Goal: Transaction & Acquisition: Purchase product/service

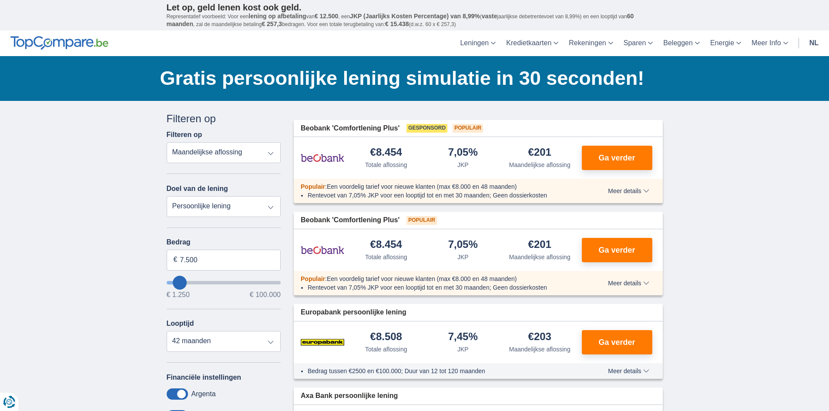
type input "6.250"
type input "5250"
type input "5.250"
select select "36"
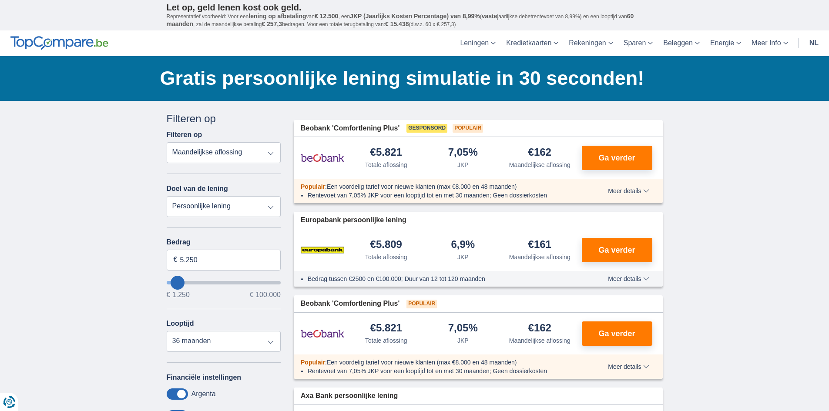
type input "3.250"
type input "3250"
select select "30"
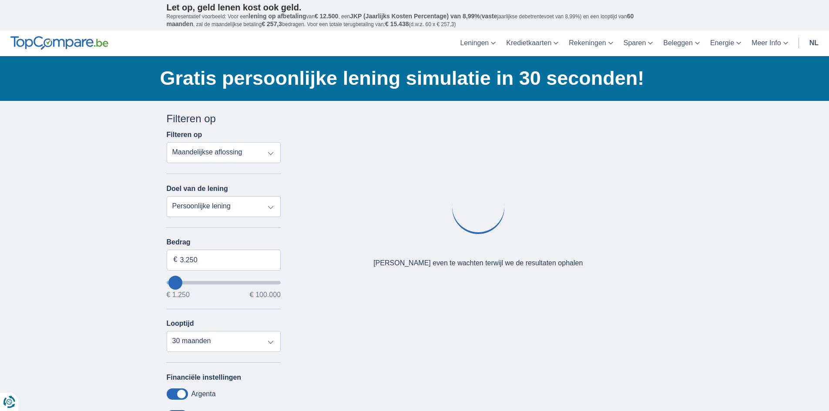
type input "3250"
click at [176, 285] on input "wantToBorrow" at bounding box center [224, 282] width 114 height 3
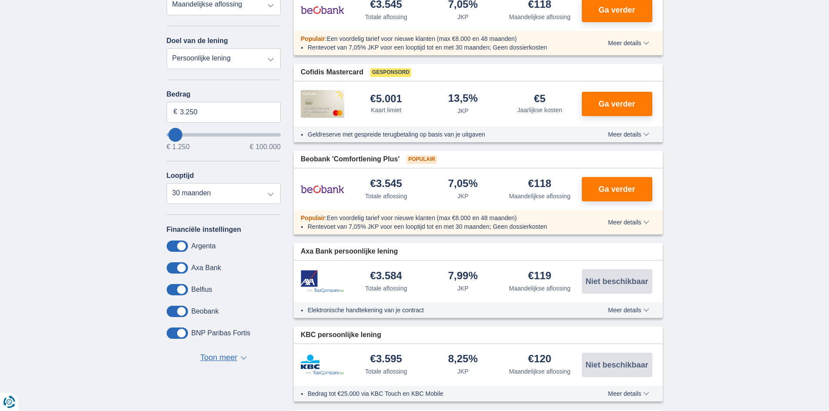
scroll to position [174, 0]
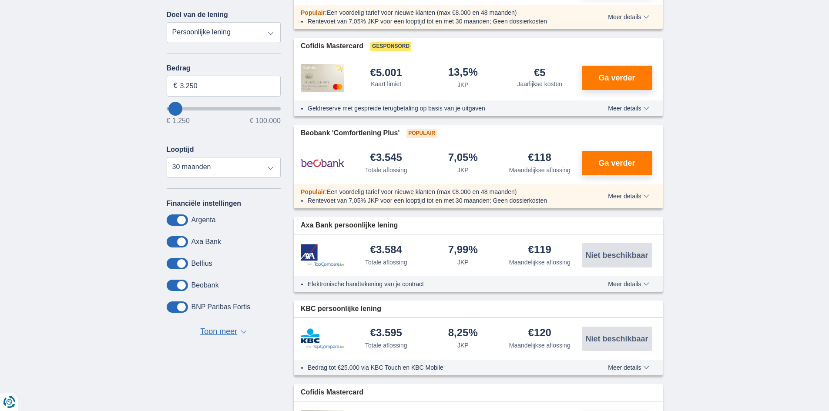
click at [182, 281] on span at bounding box center [177, 285] width 21 height 11
click at [0, 0] on input "checkbox" at bounding box center [0, 0] width 0 height 0
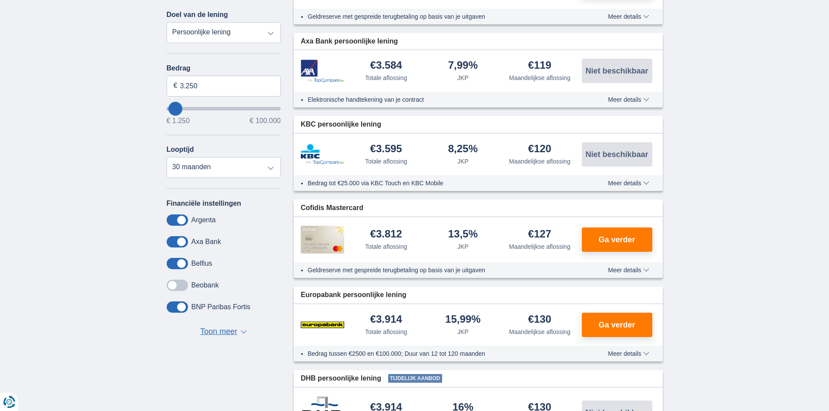
click at [187, 281] on label at bounding box center [177, 285] width 21 height 11
click at [0, 0] on input "checkbox" at bounding box center [0, 0] width 0 height 0
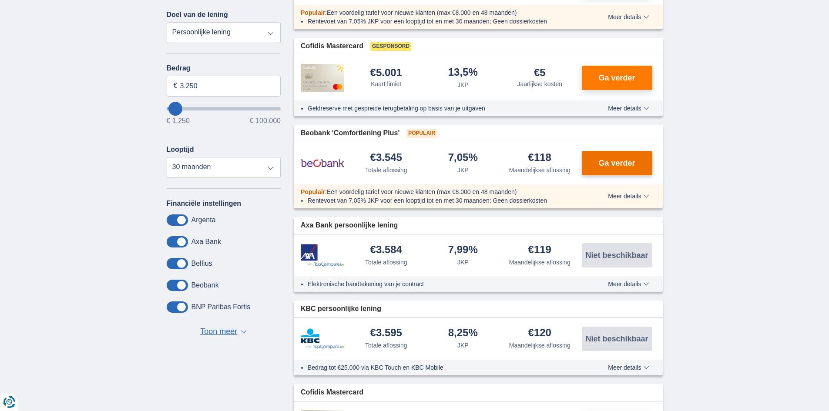
click at [615, 161] on span "Ga verder" at bounding box center [616, 163] width 37 height 8
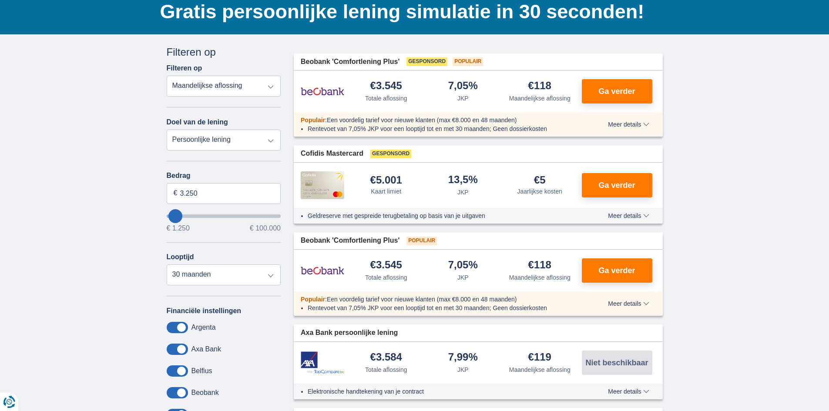
scroll to position [44, 0]
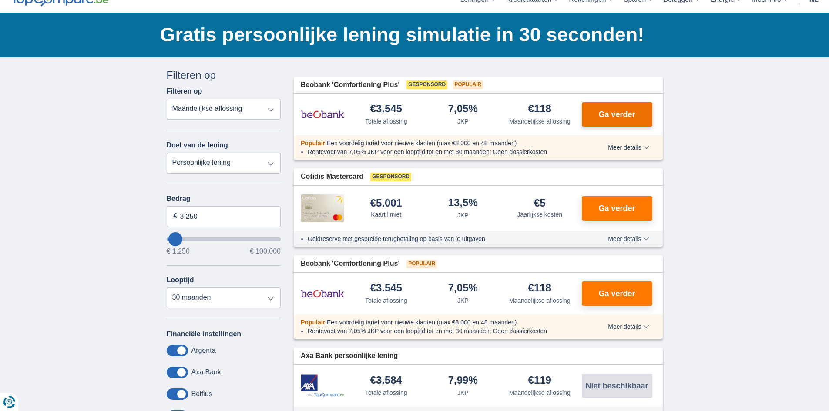
click at [604, 109] on button "Ga verder" at bounding box center [617, 114] width 70 height 24
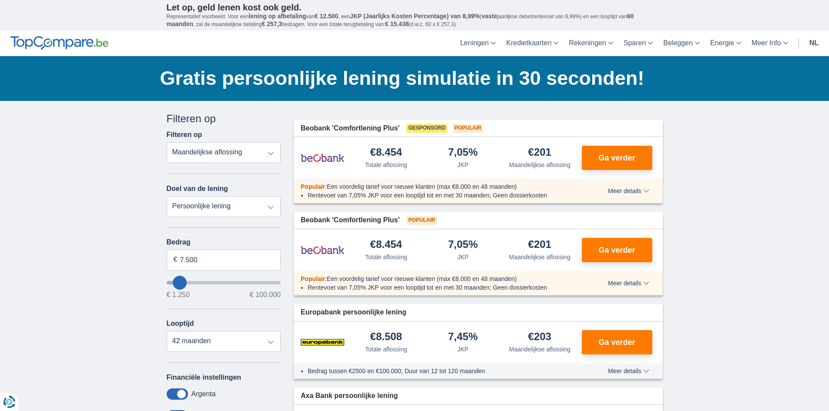
type input "4.250"
type input "4250"
select select "36"
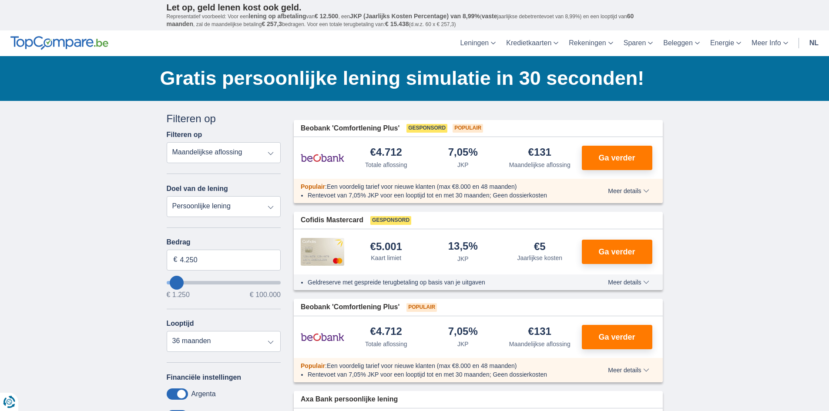
type input "3.250"
type input "3250"
select select "30"
type input "2.250"
type input "2250"
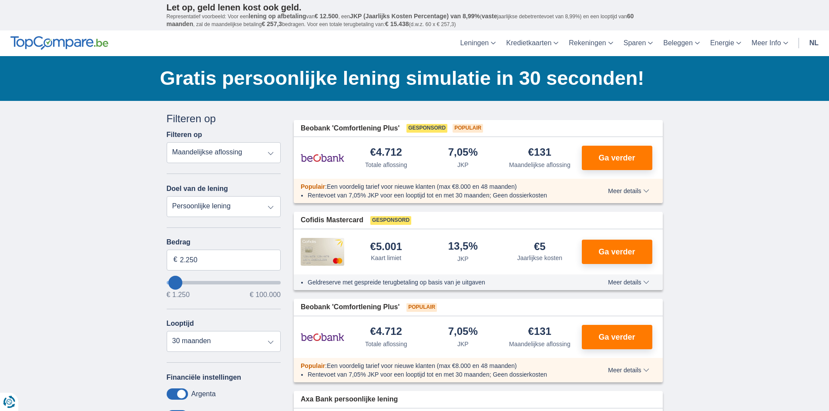
select select "24"
type input "2250"
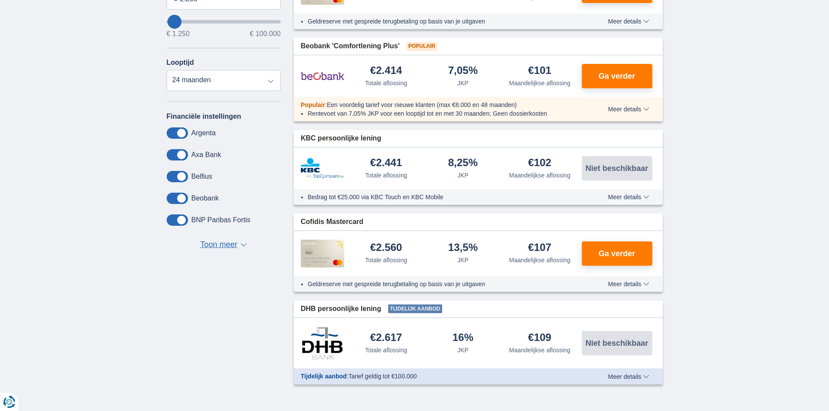
scroll to position [305, 0]
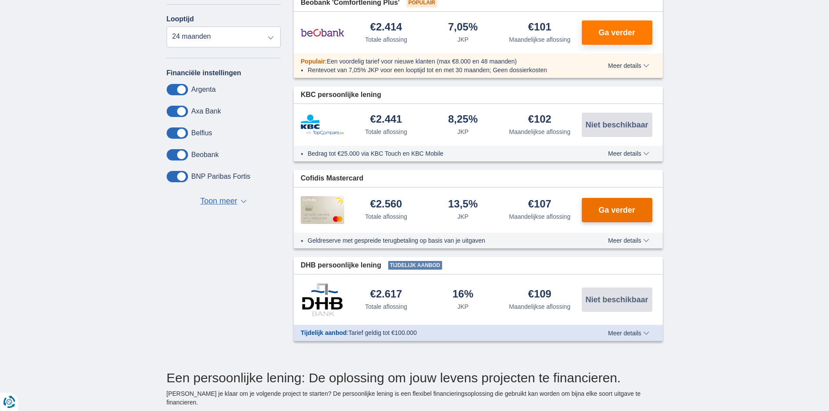
click at [622, 207] on span "Ga verder" at bounding box center [616, 210] width 37 height 8
